Goal: Use online tool/utility: Utilize a website feature to perform a specific function

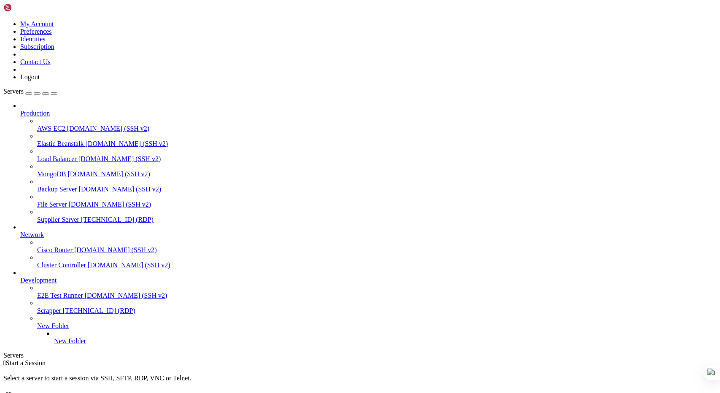
click at [81, 216] on span "[TECHNICAL_ID] (RDP)" at bounding box center [117, 219] width 73 height 7
